Goal: Find specific page/section: Find specific page/section

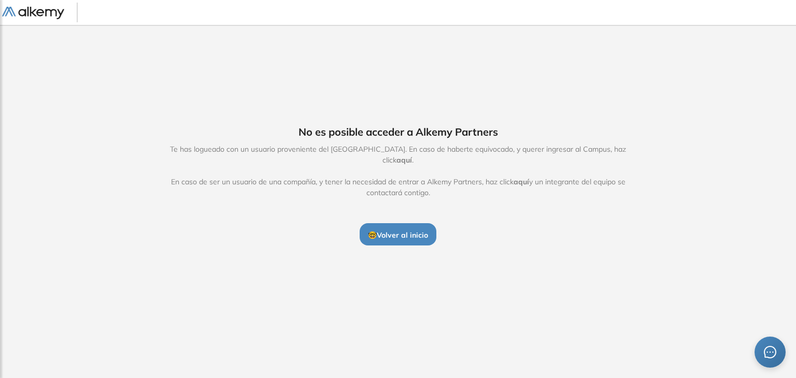
click at [518, 177] on span "aquí" at bounding box center [522, 181] width 16 height 9
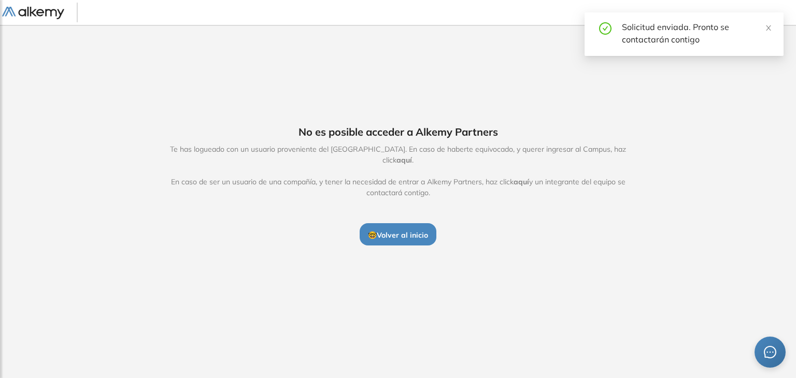
click at [518, 177] on span "aquí" at bounding box center [522, 181] width 16 height 9
